Goal: Entertainment & Leisure: Consume media (video, audio)

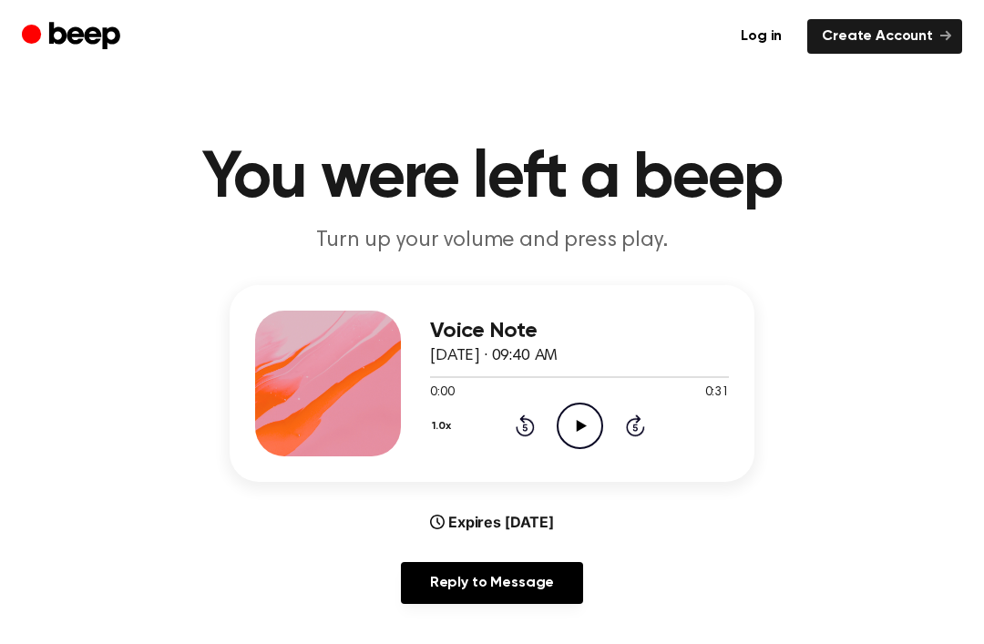
click at [575, 440] on icon "Play Audio" at bounding box center [579, 426] width 46 height 46
click at [597, 414] on icon "Pause Audio" at bounding box center [579, 426] width 46 height 46
click at [584, 431] on icon "Play Audio" at bounding box center [579, 426] width 46 height 46
click at [583, 416] on icon "Pause Audio" at bounding box center [579, 426] width 46 height 46
click at [607, 414] on div "1.0x Rewind 5 seconds Play Audio Skip 5 seconds" at bounding box center [579, 426] width 299 height 46
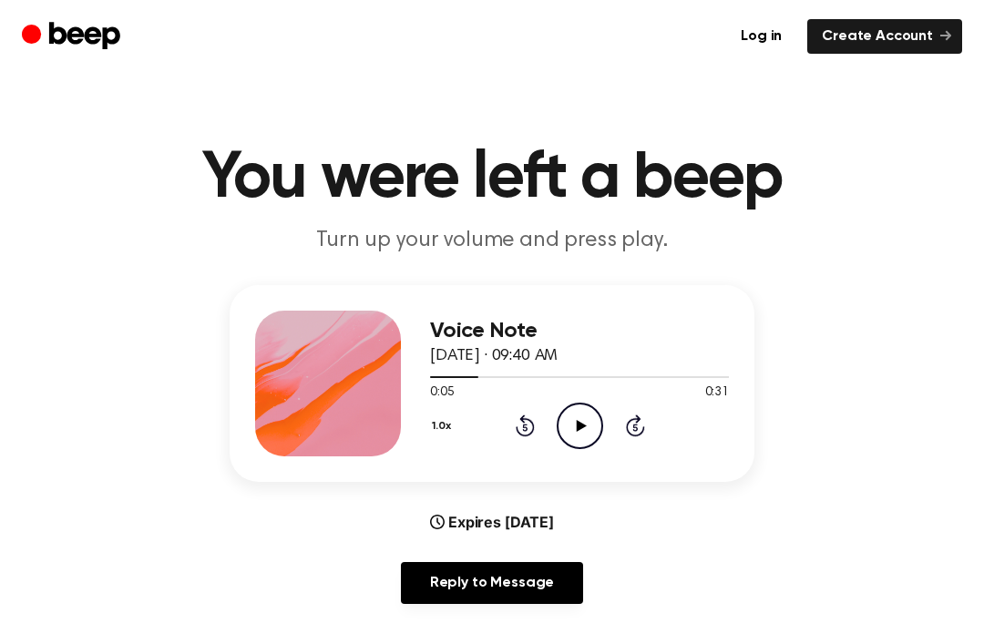
click at [583, 422] on icon "Play Audio" at bounding box center [579, 426] width 46 height 46
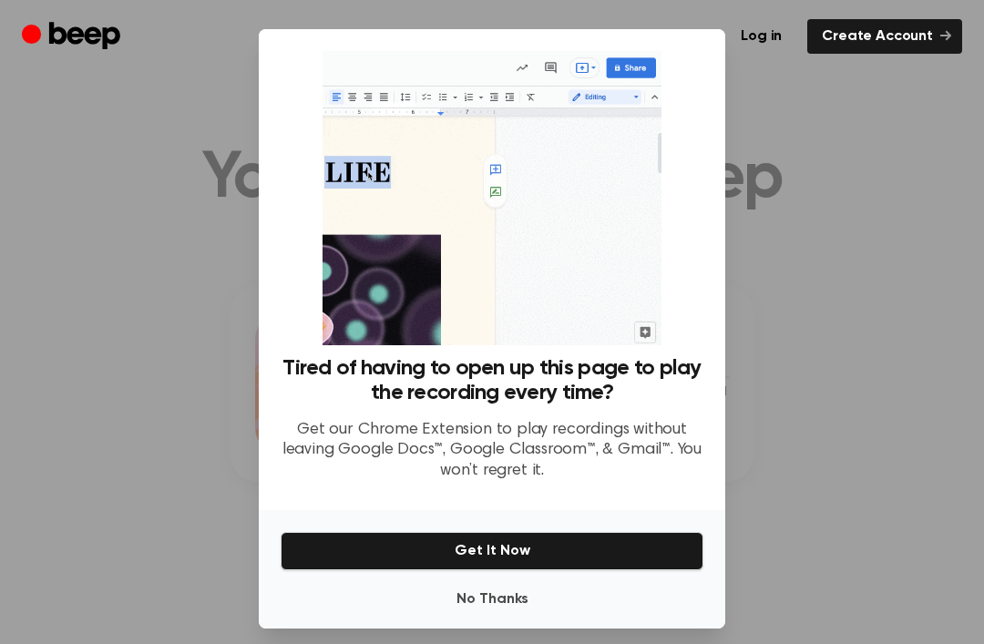
click at [933, 36] on link "Create Account" at bounding box center [884, 36] width 155 height 35
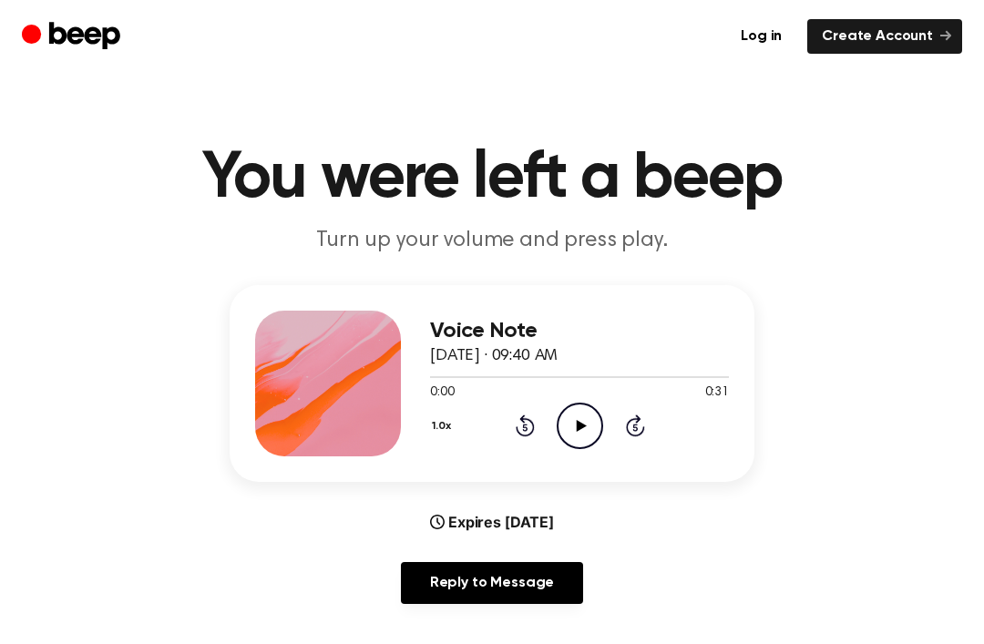
click at [575, 440] on icon "Play Audio" at bounding box center [579, 426] width 46 height 46
click at [631, 431] on icon "Skip 5 seconds" at bounding box center [635, 425] width 20 height 24
click at [522, 427] on icon "Rewind 5 seconds" at bounding box center [525, 425] width 20 height 24
click at [703, 369] on div at bounding box center [579, 376] width 299 height 15
click at [702, 371] on div at bounding box center [579, 376] width 299 height 15
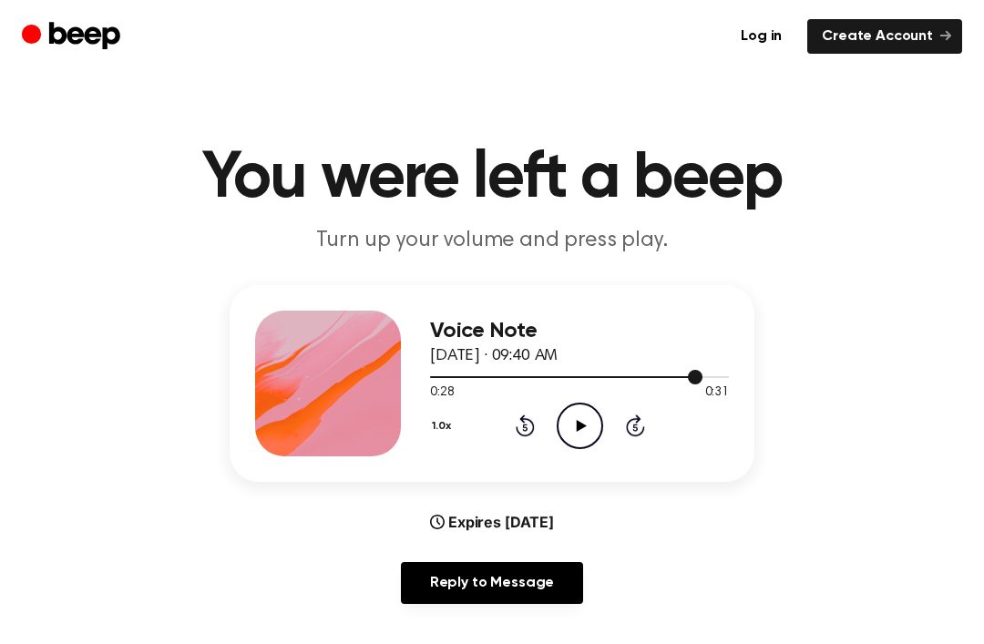
click at [615, 424] on div "1.0x Rewind 5 seconds Play Audio Skip 5 seconds" at bounding box center [579, 426] width 299 height 46
click at [566, 433] on icon "Play Audio" at bounding box center [579, 426] width 46 height 46
click at [532, 420] on icon "Rewind 5 seconds" at bounding box center [525, 425] width 20 height 24
click at [528, 419] on icon at bounding box center [524, 425] width 19 height 22
click at [532, 426] on icon at bounding box center [524, 425] width 19 height 22
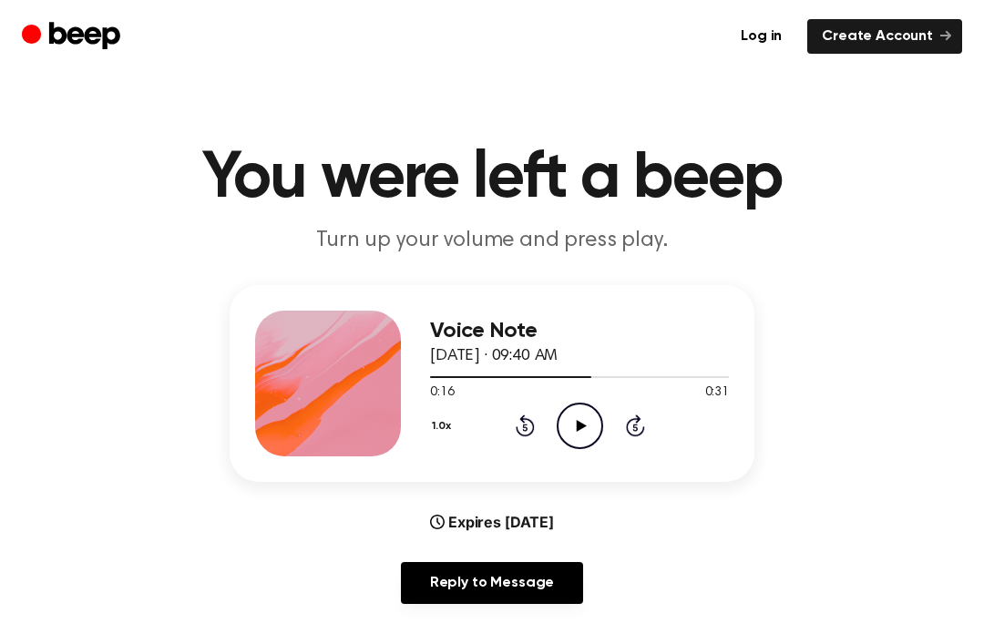
click at [524, 426] on icon at bounding box center [524, 427] width 5 height 7
click at [525, 422] on icon at bounding box center [524, 425] width 19 height 22
click at [525, 421] on icon "Rewind 5 seconds" at bounding box center [525, 425] width 20 height 24
click at [534, 427] on icon at bounding box center [524, 425] width 19 height 22
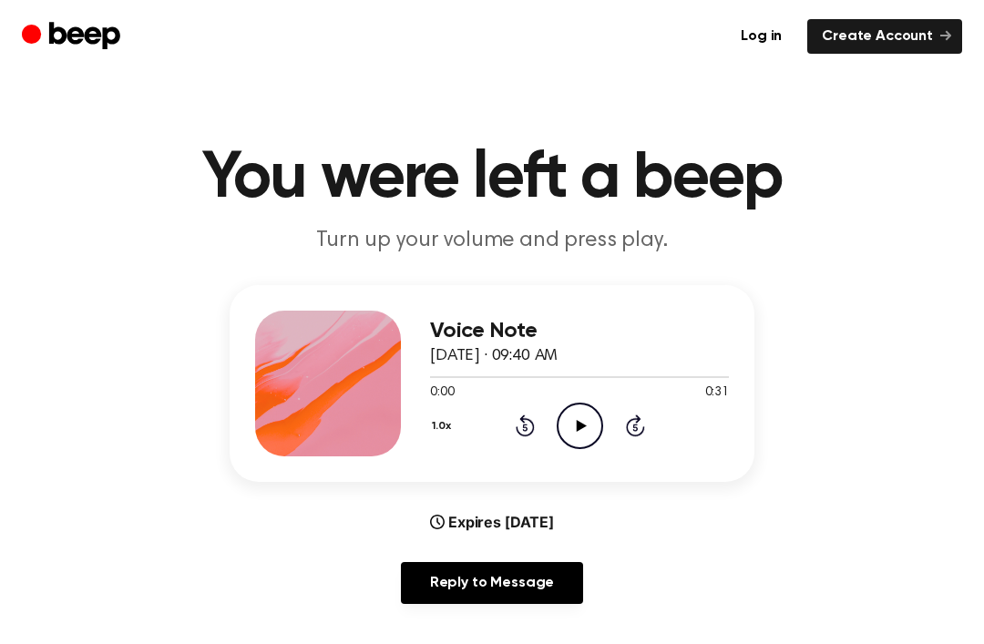
click at [584, 438] on icon "Play Audio" at bounding box center [579, 426] width 46 height 46
click at [529, 413] on icon "Rewind 5 seconds" at bounding box center [525, 425] width 20 height 24
click at [522, 420] on icon at bounding box center [524, 425] width 19 height 22
click at [521, 420] on icon at bounding box center [524, 425] width 19 height 22
click at [532, 411] on div "1.0x Rewind 5 seconds Play Audio Skip 5 seconds" at bounding box center [579, 426] width 299 height 46
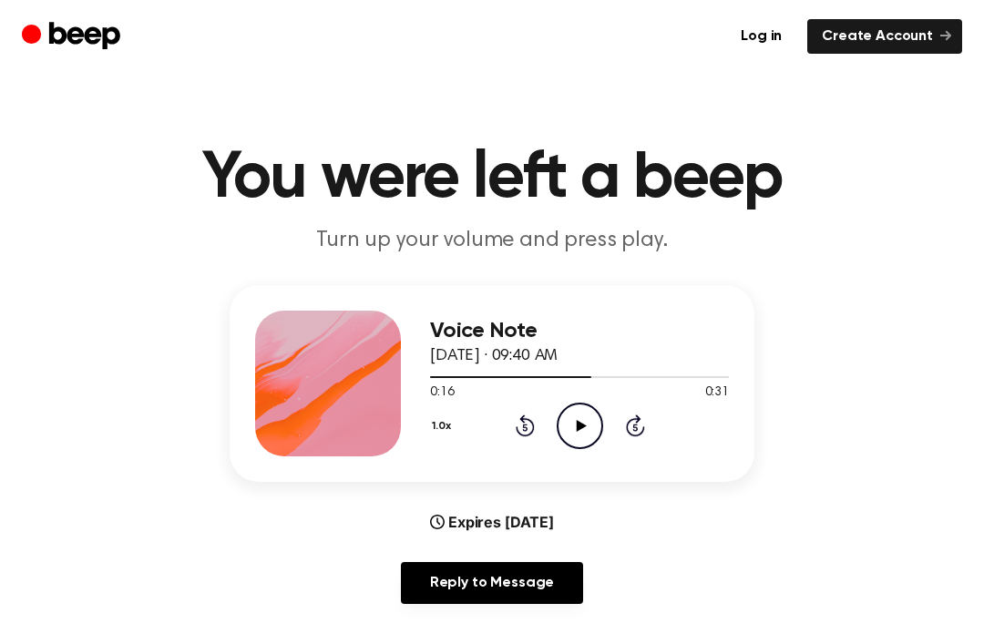
click at [532, 420] on icon "Rewind 5 seconds" at bounding box center [525, 425] width 20 height 24
click at [535, 422] on div "1.0x Rewind 5 seconds Play Audio Skip 5 seconds" at bounding box center [579, 426] width 299 height 46
click at [524, 423] on icon at bounding box center [524, 425] width 19 height 22
click at [523, 422] on icon at bounding box center [524, 425] width 19 height 22
click at [526, 427] on icon at bounding box center [524, 427] width 5 height 7
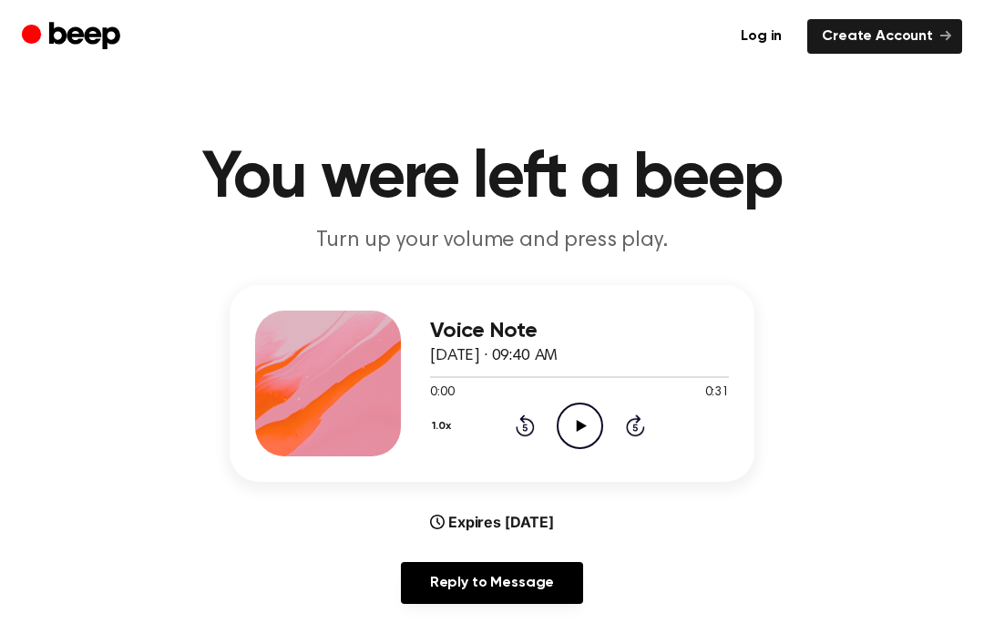
click at [589, 438] on icon "Play Audio" at bounding box center [579, 426] width 46 height 46
click at [526, 436] on icon at bounding box center [524, 425] width 19 height 22
click at [530, 422] on icon at bounding box center [524, 425] width 19 height 22
click at [532, 425] on icon at bounding box center [524, 425] width 19 height 22
click at [521, 431] on icon "Rewind 5 seconds" at bounding box center [525, 425] width 20 height 24
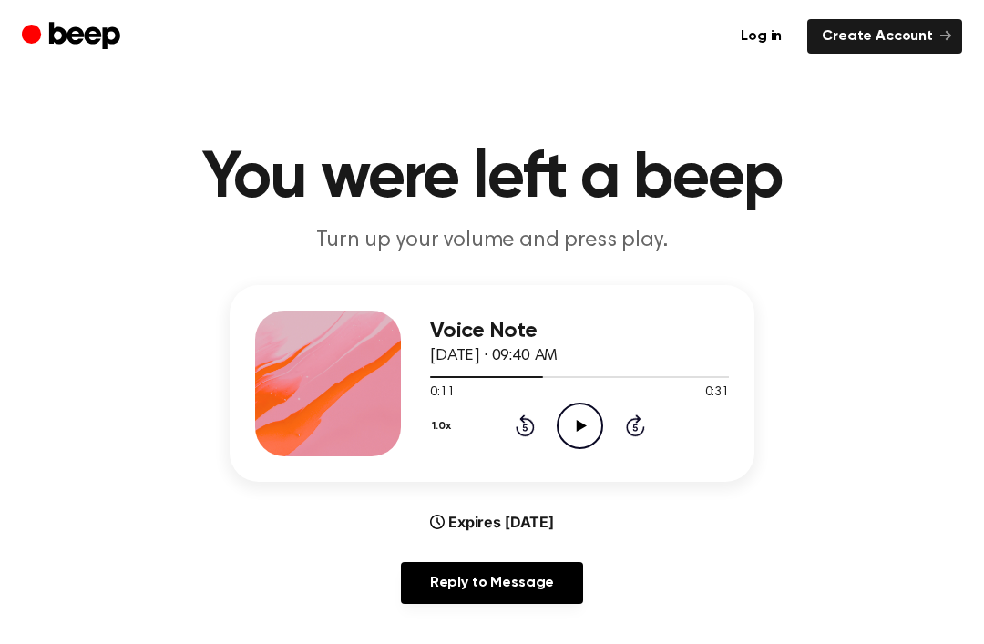
click at [525, 427] on icon at bounding box center [524, 427] width 5 height 7
click at [524, 426] on icon at bounding box center [524, 427] width 5 height 7
click at [518, 430] on icon at bounding box center [524, 425] width 19 height 22
click at [515, 433] on icon "Rewind 5 seconds" at bounding box center [525, 425] width 20 height 24
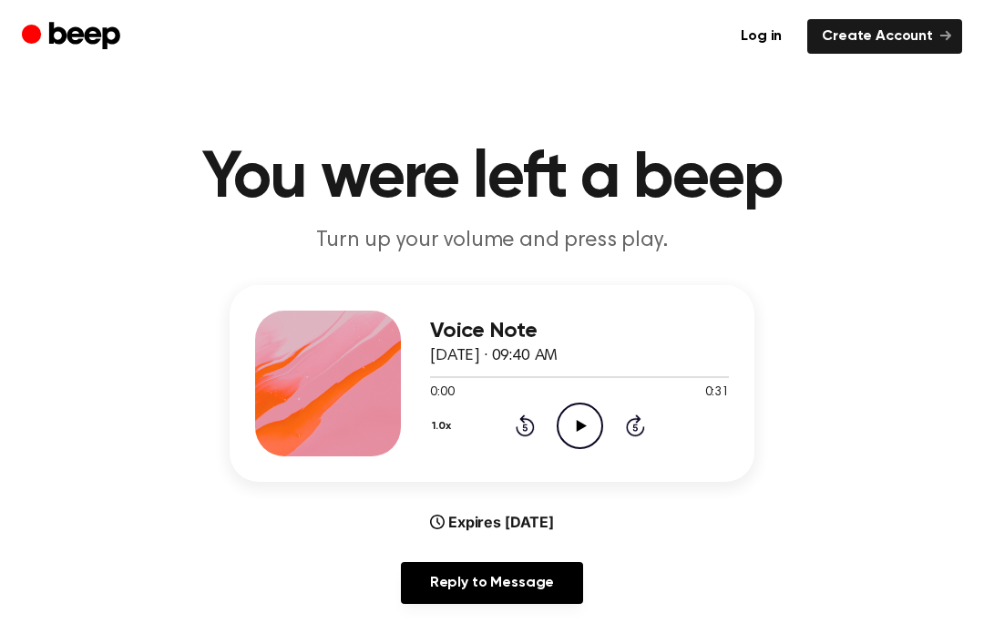
click at [583, 423] on icon "Play Audio" at bounding box center [579, 426] width 46 height 46
click at [566, 428] on icon "Play Audio" at bounding box center [579, 426] width 46 height 46
click at [526, 433] on icon "Rewind 5 seconds" at bounding box center [525, 425] width 20 height 24
click at [528, 430] on icon "Rewind 5 seconds" at bounding box center [525, 425] width 20 height 24
click at [528, 429] on icon "Rewind 5 seconds" at bounding box center [525, 425] width 20 height 24
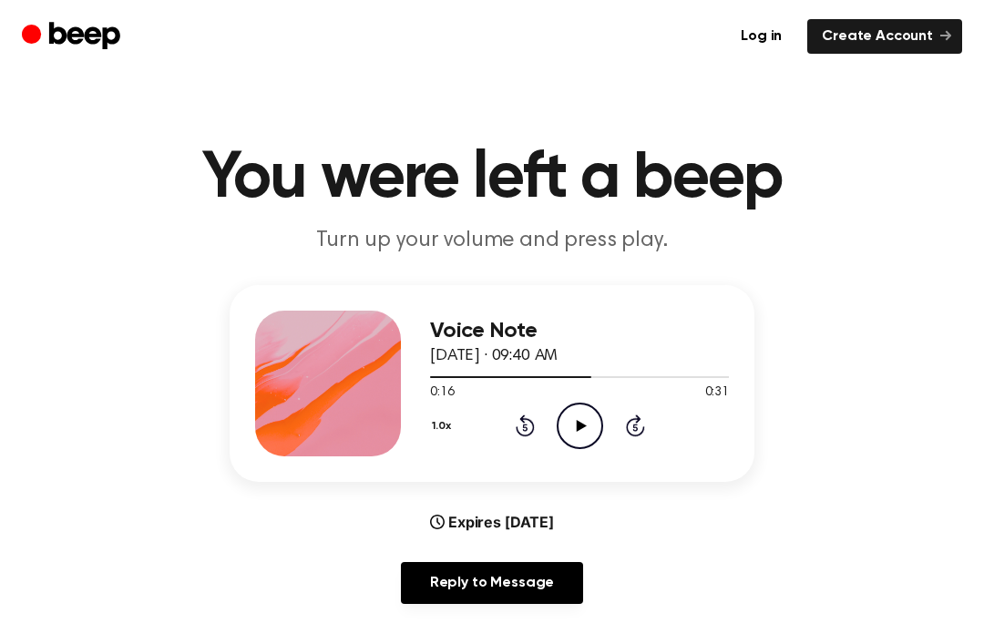
click at [532, 424] on icon at bounding box center [524, 425] width 19 height 22
click at [535, 426] on div "1.0x Rewind 5 seconds Play Audio Skip 5 seconds" at bounding box center [579, 426] width 299 height 46
click at [541, 427] on div "1.0x Rewind 5 seconds Play Audio Skip 5 seconds" at bounding box center [579, 426] width 299 height 46
click at [529, 425] on icon "Rewind 5 seconds" at bounding box center [525, 425] width 20 height 24
click at [529, 424] on icon "Rewind 5 seconds" at bounding box center [525, 425] width 20 height 24
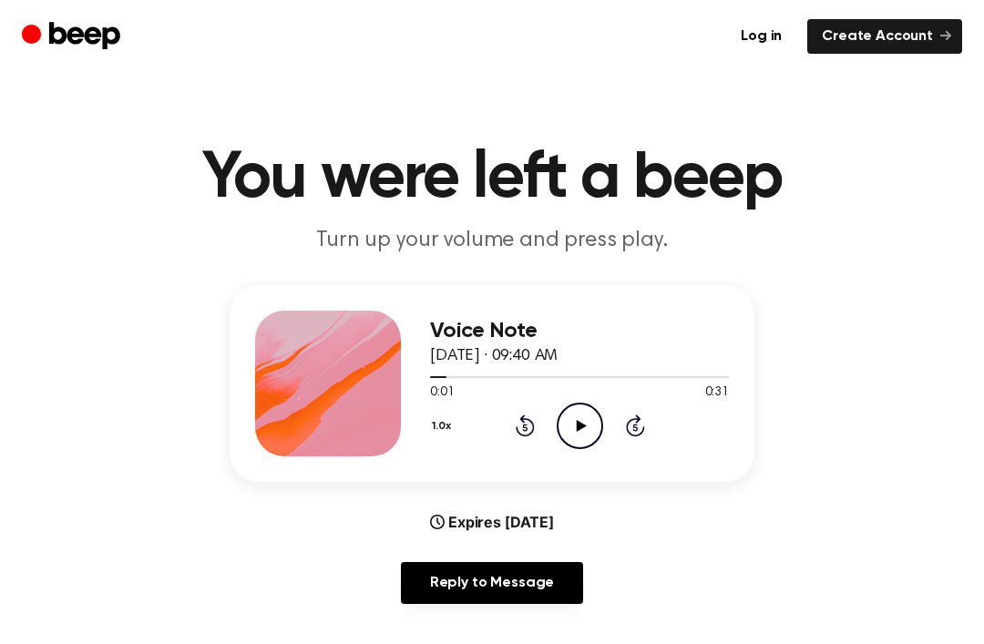
click at [530, 434] on icon at bounding box center [524, 425] width 19 height 22
click at [524, 423] on icon at bounding box center [524, 425] width 19 height 22
click at [589, 419] on icon "Play Audio" at bounding box center [579, 426] width 46 height 46
click at [534, 423] on icon "Rewind 5 seconds" at bounding box center [525, 425] width 20 height 24
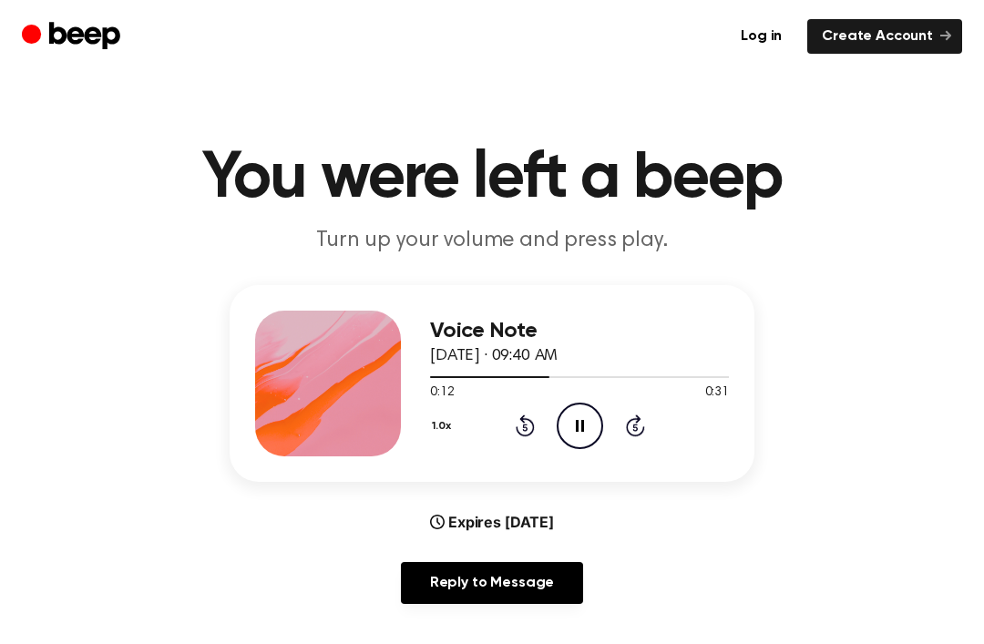
click at [533, 423] on icon at bounding box center [524, 425] width 19 height 22
click at [536, 437] on div "1.0x Rewind 5 seconds Pause Audio Skip 5 seconds" at bounding box center [579, 426] width 299 height 46
click at [517, 429] on icon at bounding box center [524, 425] width 19 height 22
click at [516, 429] on icon at bounding box center [524, 425] width 19 height 22
click at [517, 426] on icon at bounding box center [524, 425] width 19 height 22
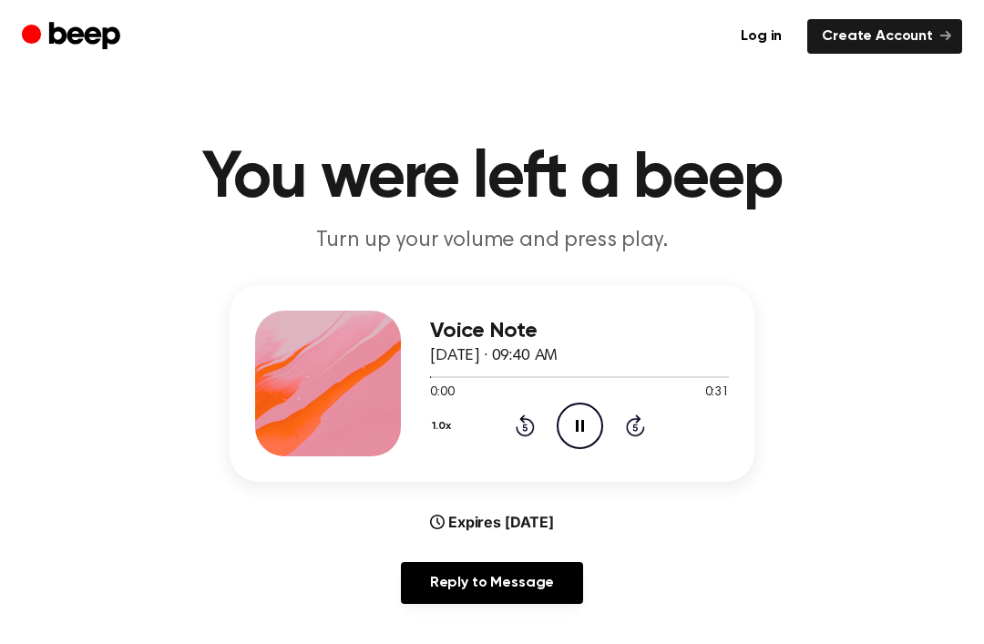
click at [515, 435] on icon "Rewind 5 seconds" at bounding box center [525, 425] width 20 height 24
click at [564, 428] on icon "Pause Audio" at bounding box center [579, 426] width 46 height 46
click at [596, 432] on icon "Play Audio" at bounding box center [579, 426] width 46 height 46
click at [596, 451] on div "Voice Note [DATE] · 09:40 AM 0:13 0:31 Your browser does not support the [objec…" at bounding box center [579, 384] width 299 height 146
click at [576, 440] on icon "Pause Audio" at bounding box center [579, 426] width 46 height 46
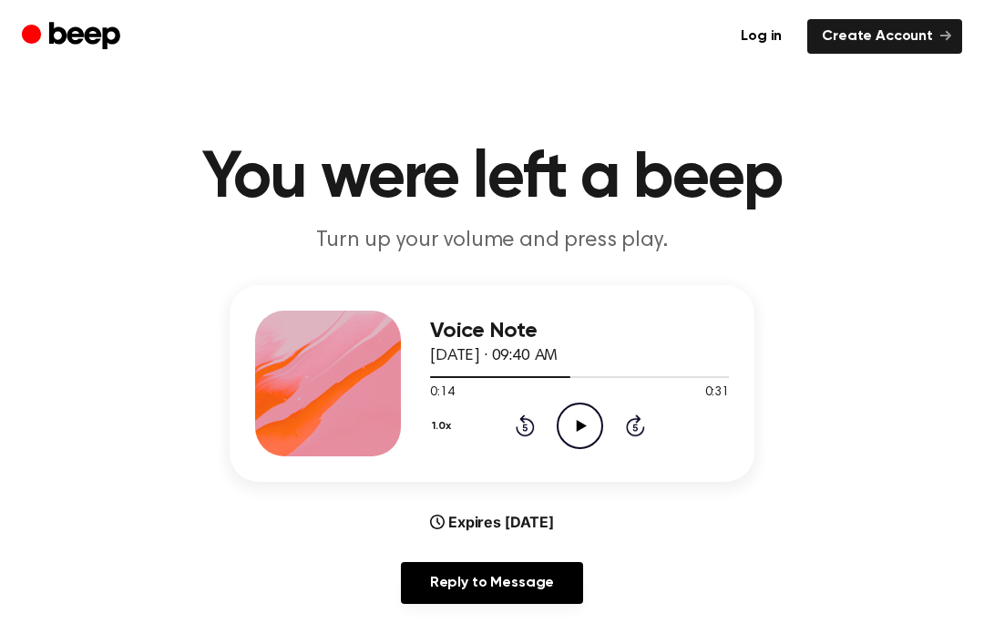
click at [572, 422] on icon "Play Audio" at bounding box center [579, 426] width 46 height 46
click at [576, 434] on icon "Pause Audio" at bounding box center [579, 426] width 46 height 46
